Goal: Navigation & Orientation: Find specific page/section

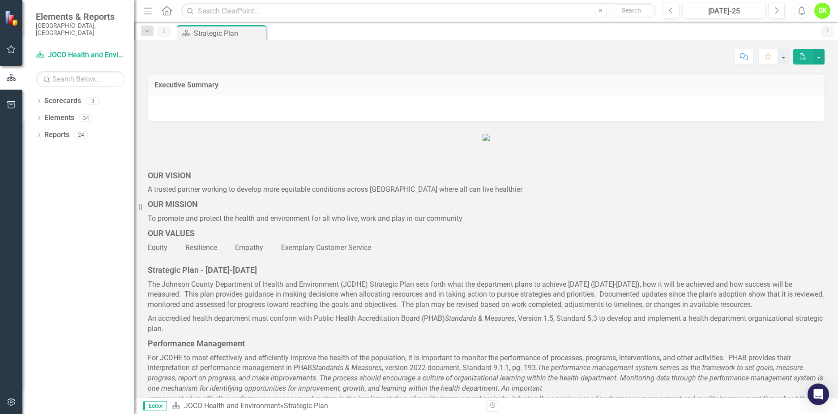
click at [38, 99] on icon "Dropdown" at bounding box center [39, 101] width 6 height 5
click at [45, 115] on icon "Dropdown" at bounding box center [43, 117] width 7 height 5
click at [81, 147] on link "DHE Dept Operations PM Scorecard" at bounding box center [96, 152] width 76 height 10
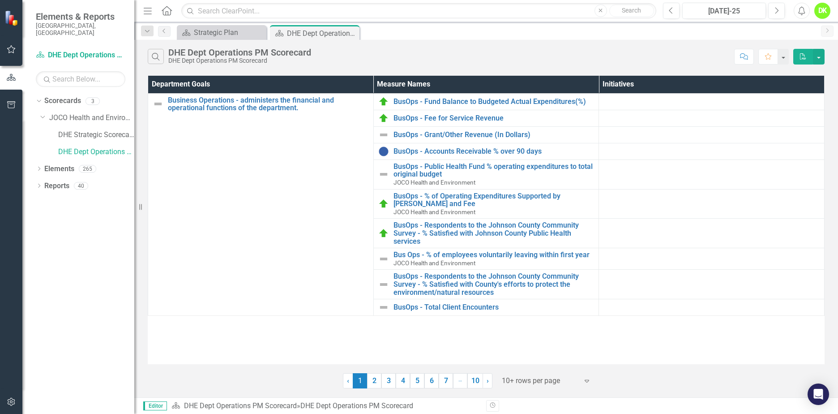
click at [377, 379] on link "2" at bounding box center [374, 380] width 14 height 15
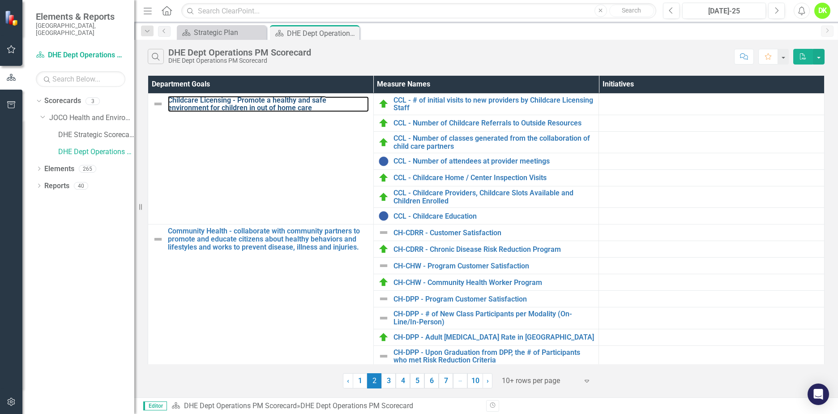
click at [207, 102] on link "Childcare Licensing - Promote a healthy and safe environment for children in ou…" at bounding box center [268, 104] width 201 height 16
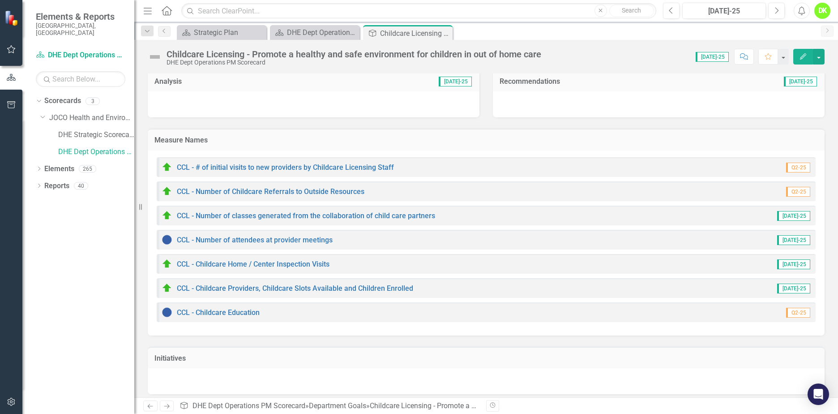
scroll to position [71, 0]
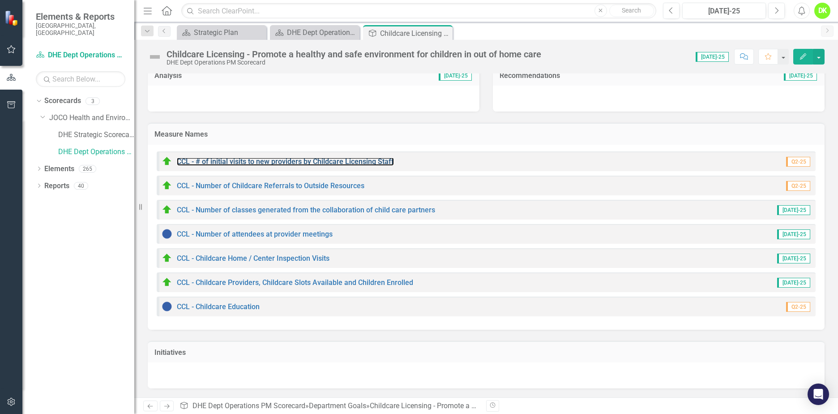
click at [338, 163] on link "CCL - # of initial visits to new providers by Childcare Licensing Staff" at bounding box center [285, 161] width 217 height 9
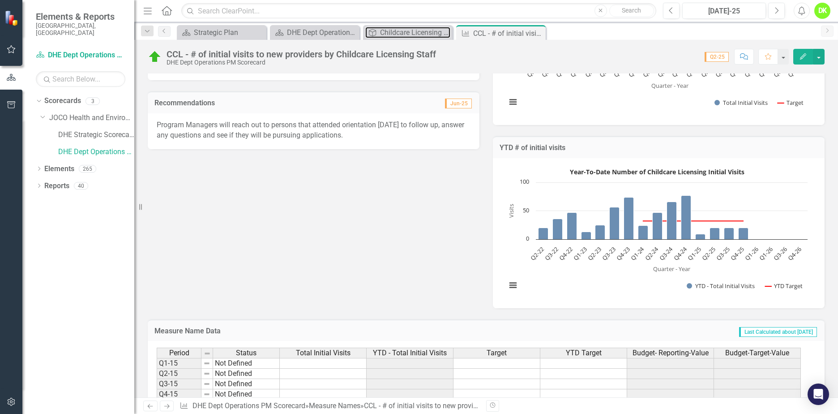
click at [406, 33] on div "Childcare Licensing - Promote a healthy and safe environment for children in ou…" at bounding box center [415, 32] width 70 height 11
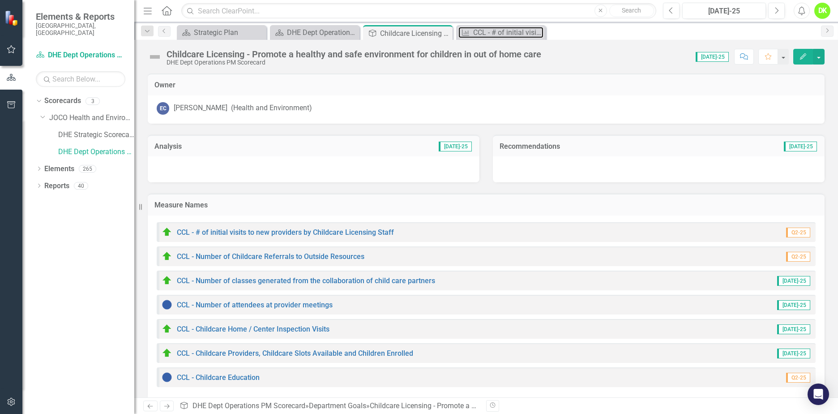
click at [486, 31] on div "CCL - # of initial visits to new providers by Childcare Licensing Staff" at bounding box center [508, 32] width 70 height 11
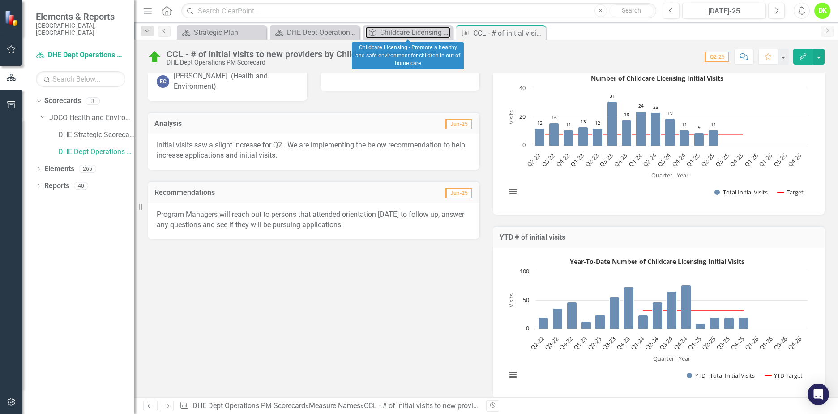
click at [397, 27] on div "Childcare Licensing - Promote a healthy and safe environment for children in ou…" at bounding box center [415, 32] width 70 height 11
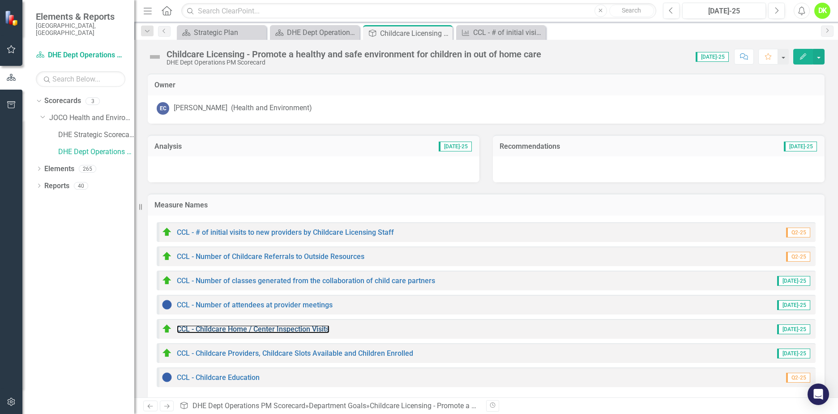
click at [296, 331] on link "CCL - Childcare Home / Center Inspection Visits" at bounding box center [253, 329] width 153 height 9
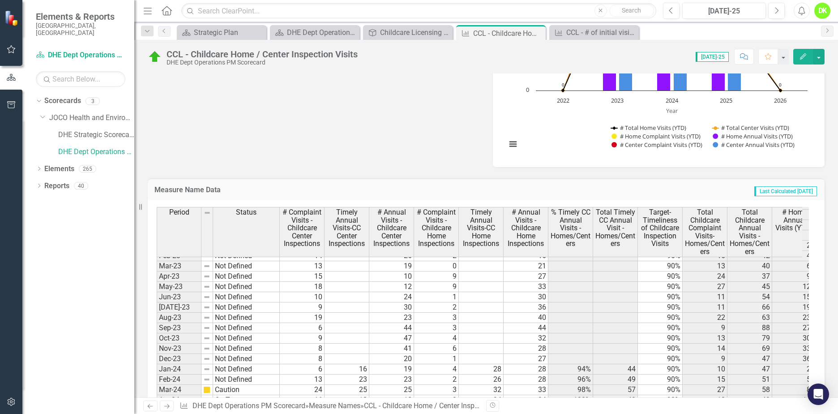
scroll to position [985, 0]
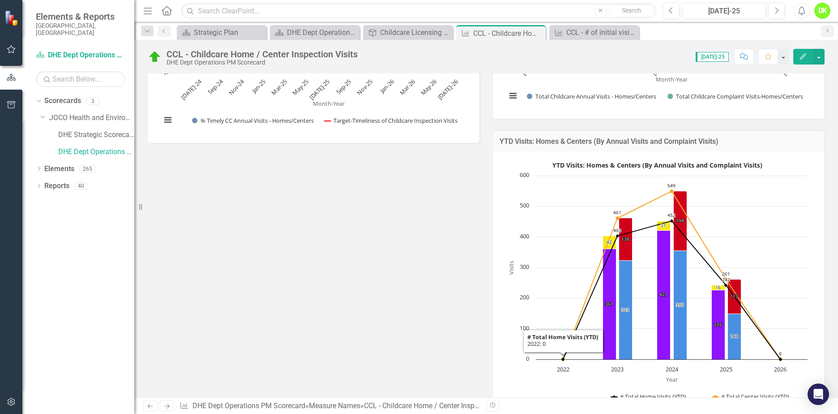
click at [428, 288] on div "Metric Lead EC [PERSON_NAME] (Health and Environment) Collaborators JR [PERSON_…" at bounding box center [486, 3] width 690 height 866
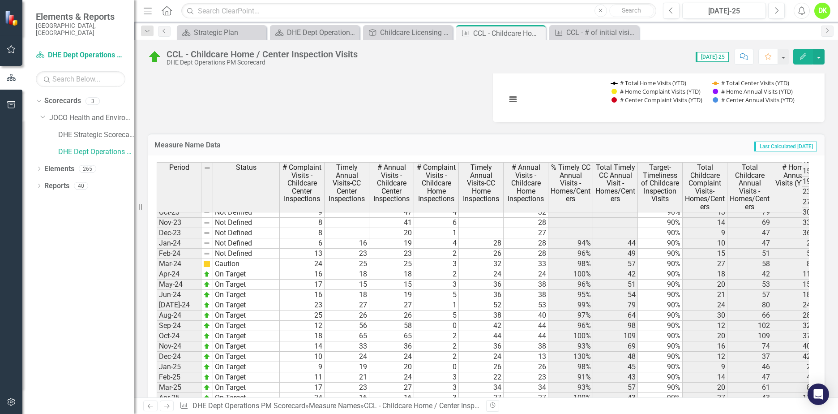
scroll to position [1209, 0]
